Goal: Transaction & Acquisition: Download file/media

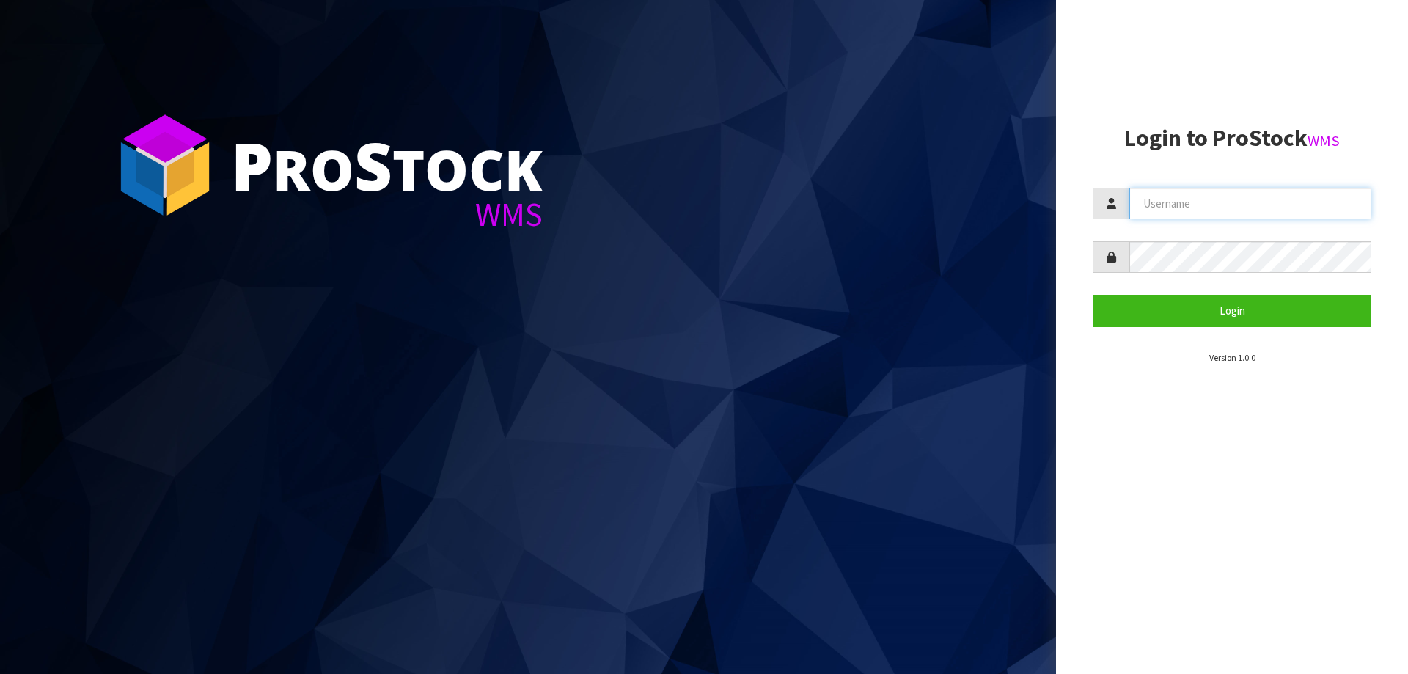
type input "[PERSON_NAME][EMAIL_ADDRESS][DOMAIN_NAME]"
click at [1162, 335] on section "Login to ProStock WMS [PERSON_NAME][EMAIL_ADDRESS][DOMAIN_NAME] Login Version 1…" at bounding box center [1232, 244] width 279 height 239
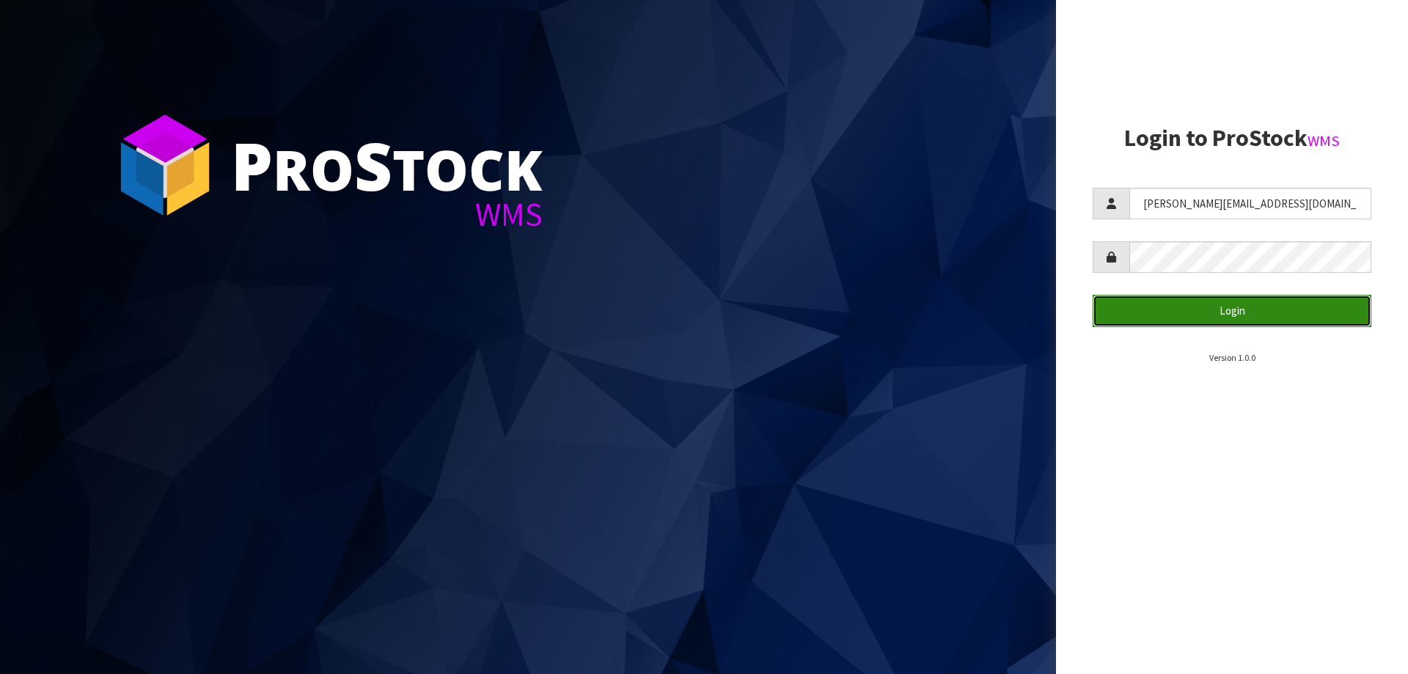
click at [1168, 322] on button "Login" at bounding box center [1232, 311] width 279 height 32
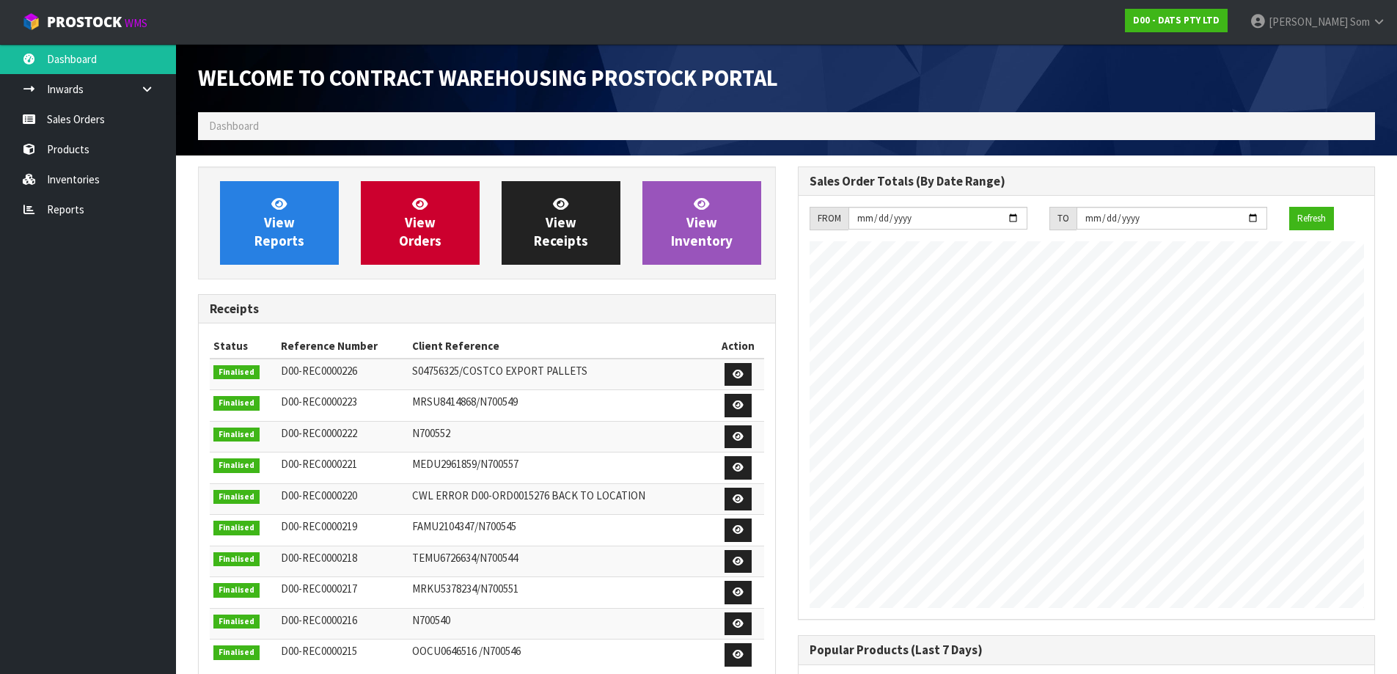
scroll to position [814, 599]
click at [260, 216] on link "View Reports" at bounding box center [279, 223] width 119 height 84
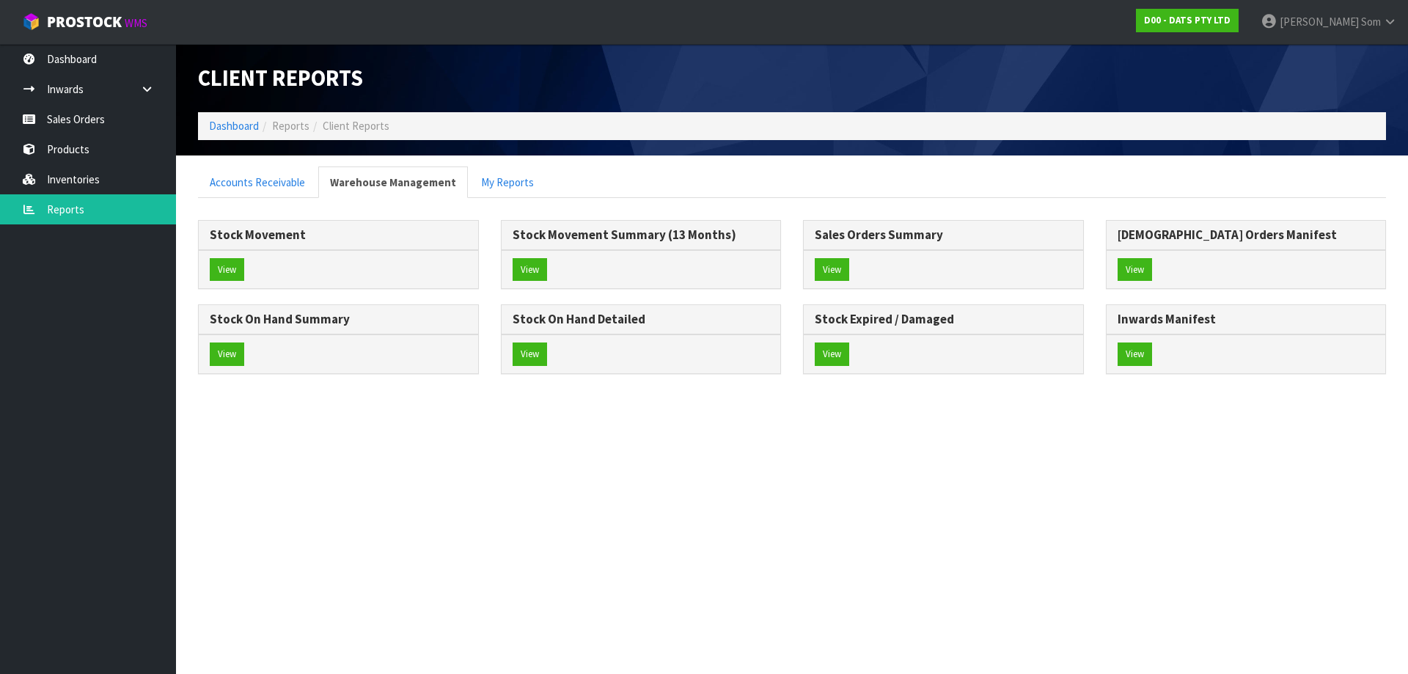
click at [199, 349] on div "View" at bounding box center [338, 354] width 279 height 39
click at [212, 351] on button "View" at bounding box center [227, 354] width 34 height 23
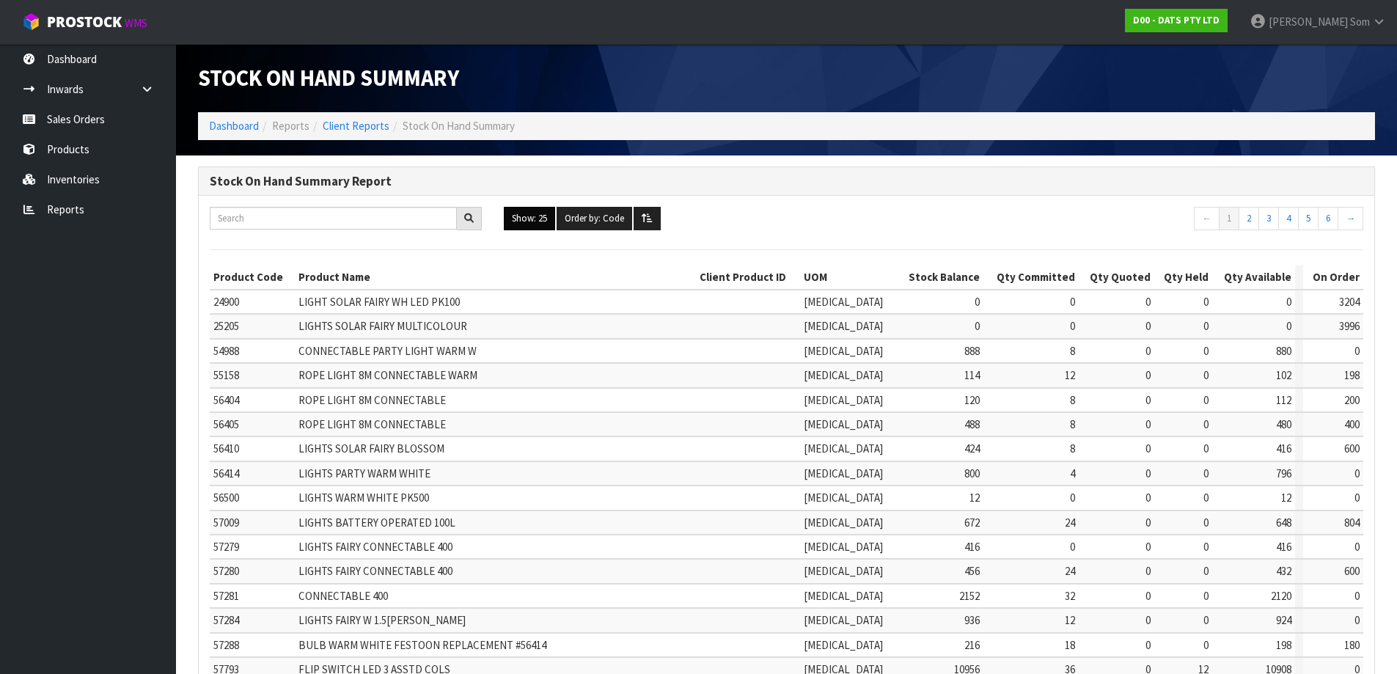
click at [538, 213] on button "Show: 25" at bounding box center [529, 218] width 51 height 23
click at [543, 343] on link "ALL" at bounding box center [563, 347] width 116 height 20
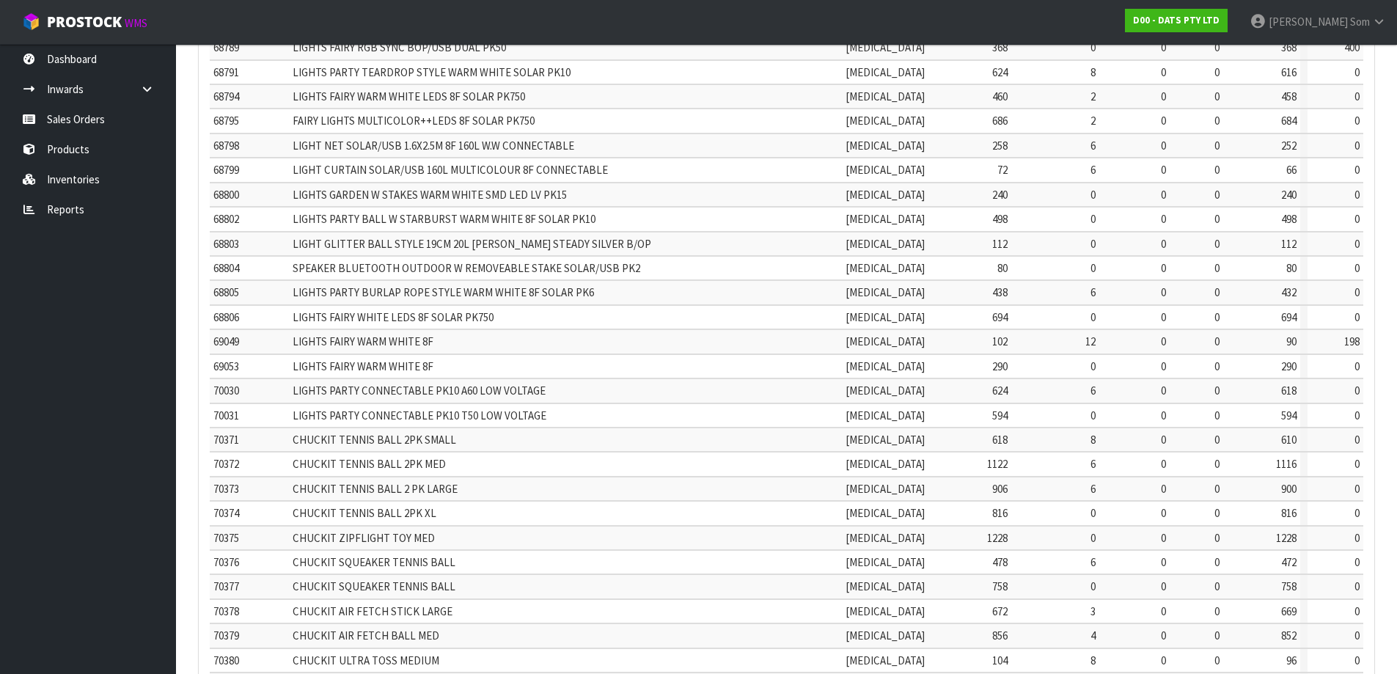
scroll to position [3041, 0]
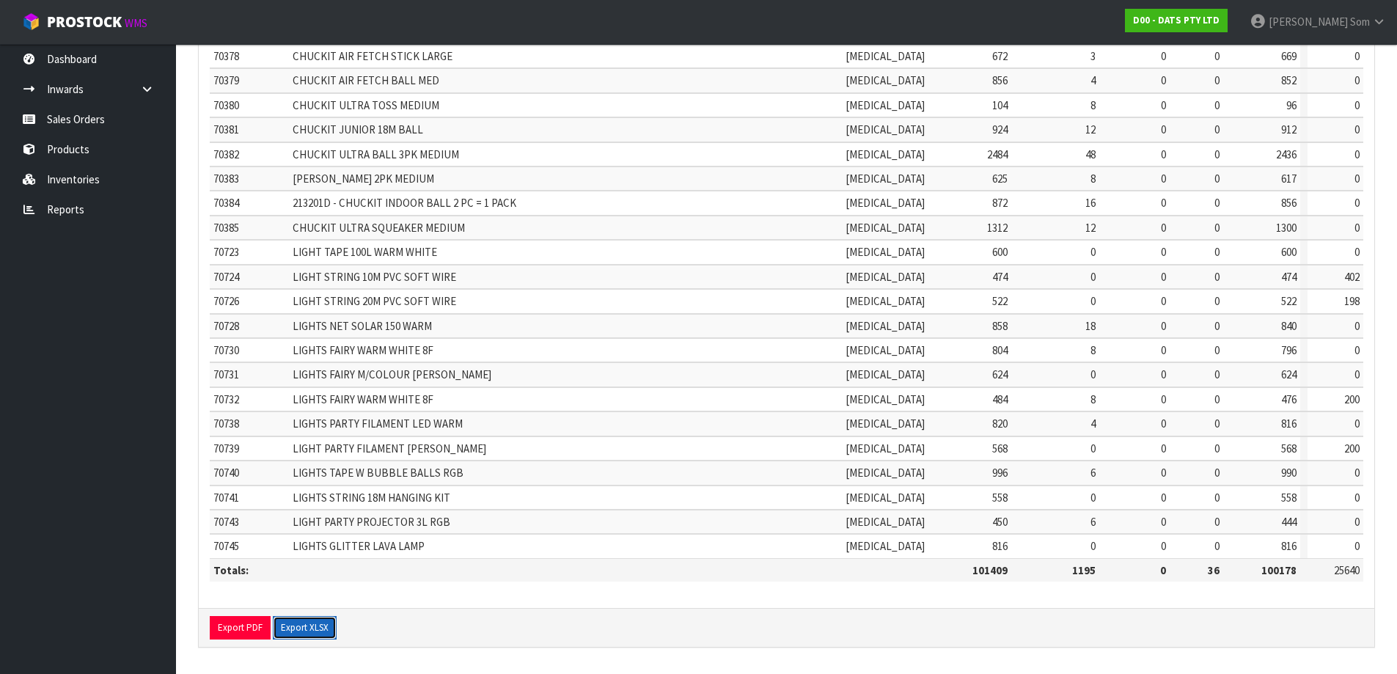
click at [315, 629] on button "Export XLSX" at bounding box center [305, 627] width 64 height 23
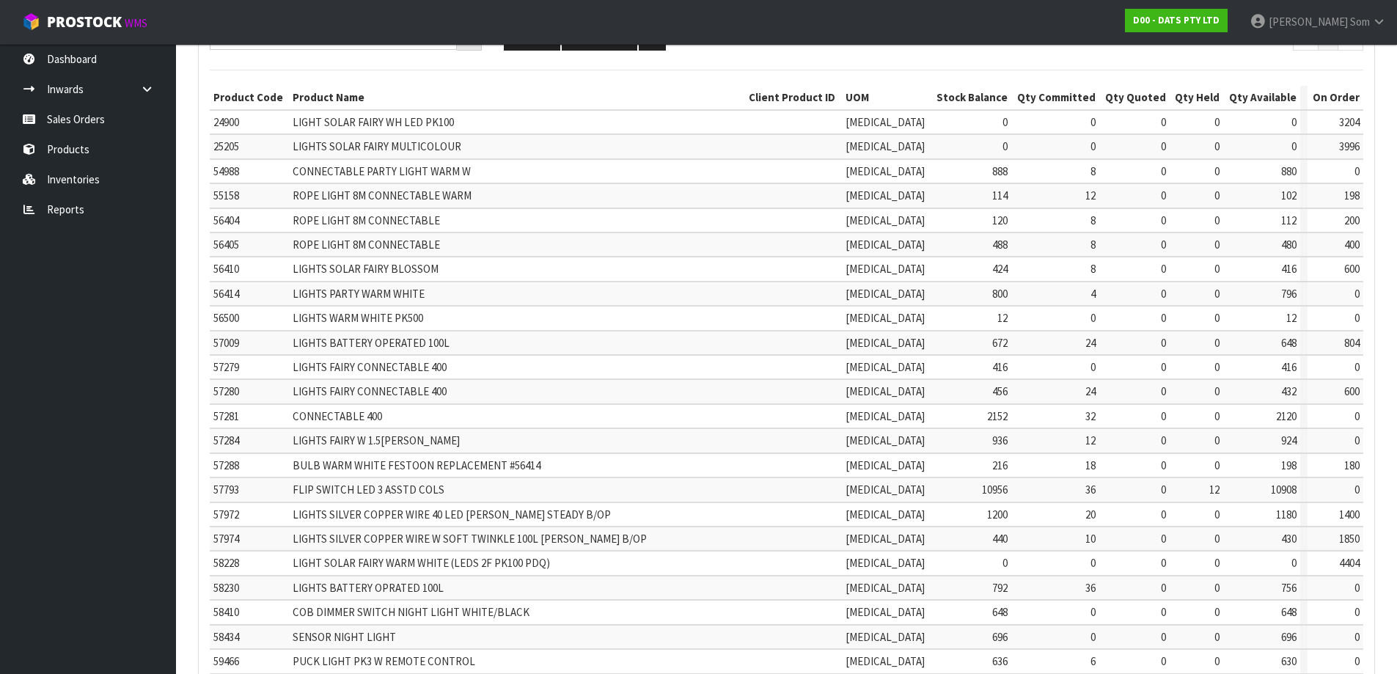
scroll to position [33, 0]
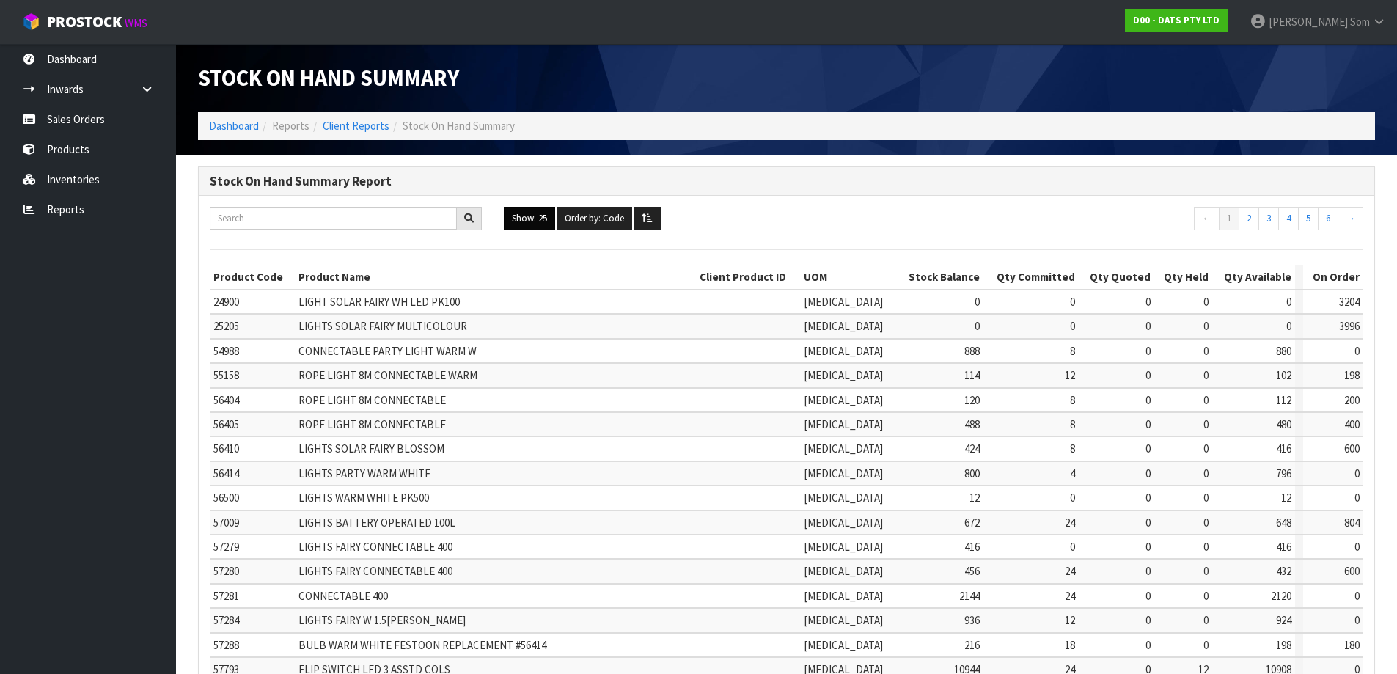
click at [544, 217] on button "Show: 25" at bounding box center [529, 218] width 51 height 23
click at [529, 349] on link "ALL" at bounding box center [563, 347] width 116 height 20
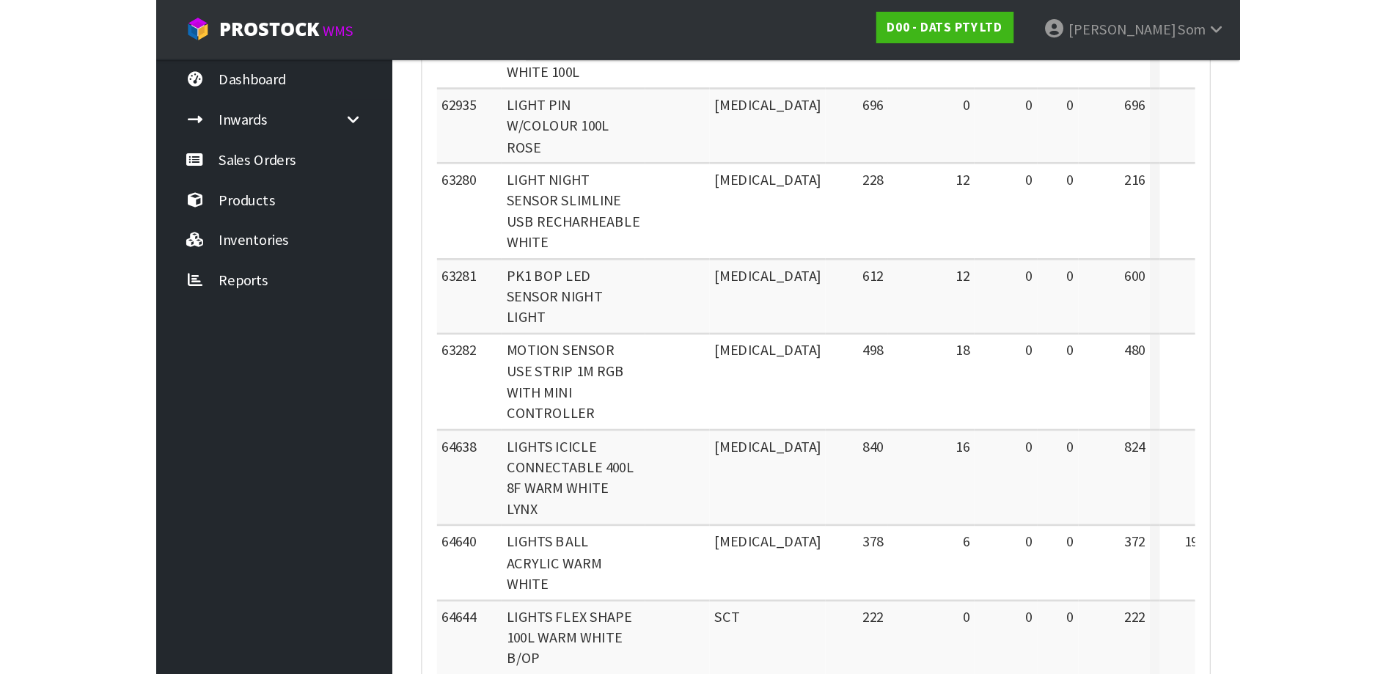
scroll to position [1834, 0]
